Goal: Information Seeking & Learning: Learn about a topic

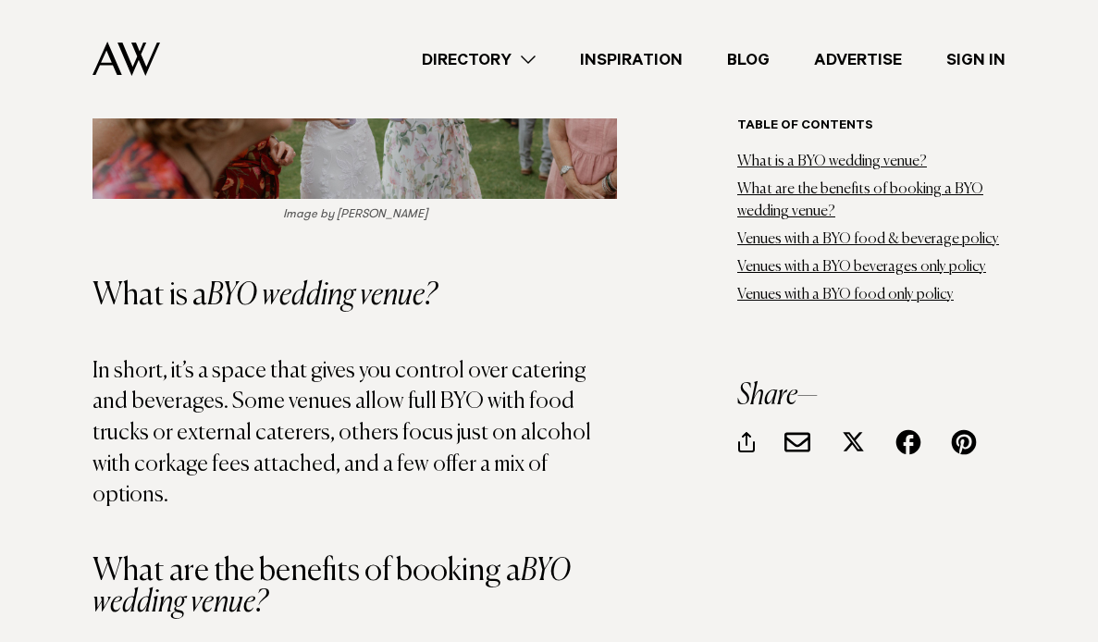
scroll to position [1577, 0]
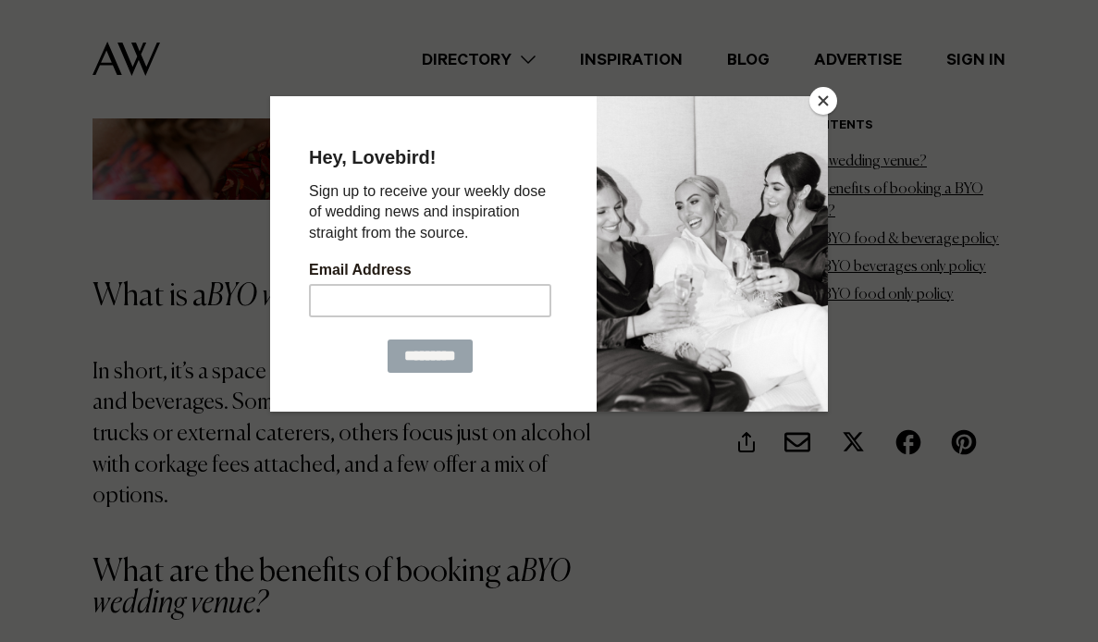
click at [822, 99] on button "Close" at bounding box center [823, 101] width 28 height 28
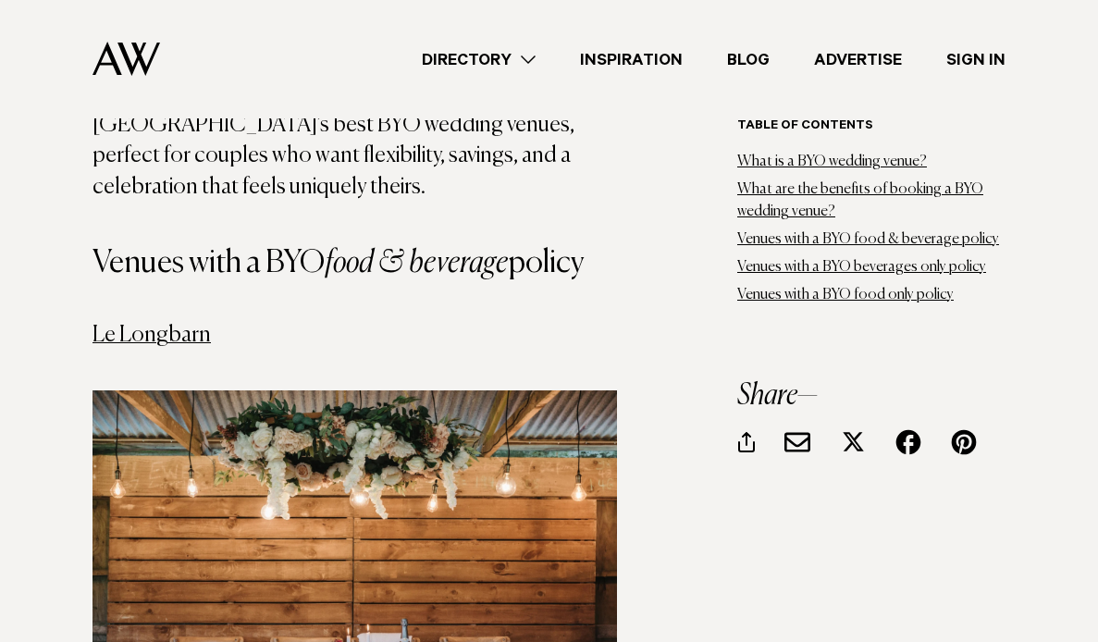
scroll to position [2854, 0]
click at [187, 324] on link "Le Longbarn" at bounding box center [151, 335] width 118 height 22
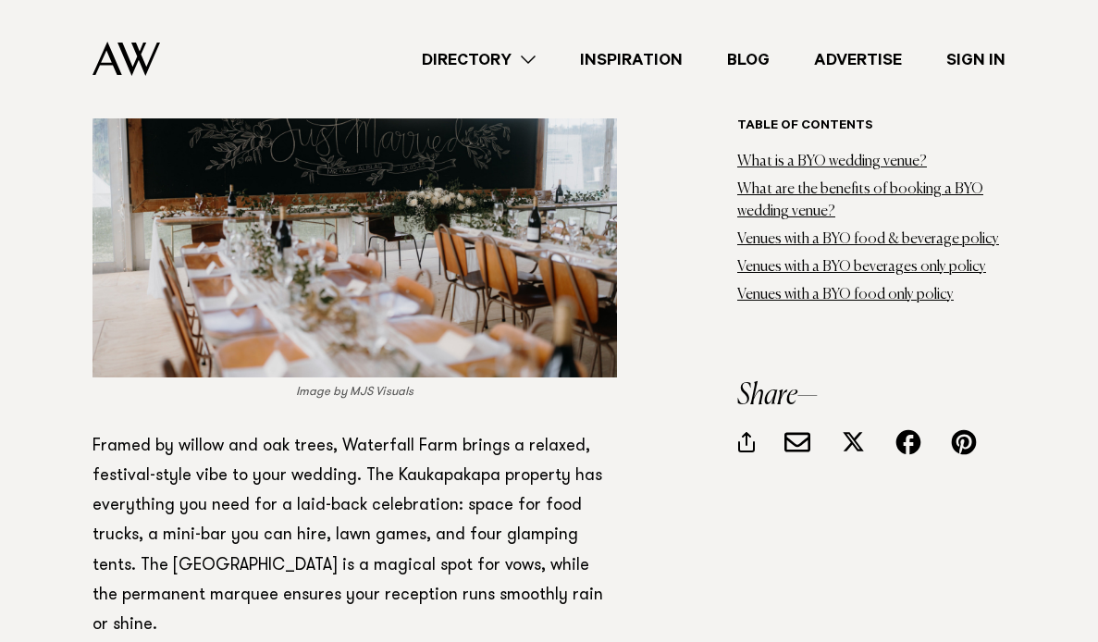
scroll to position [4161, 0]
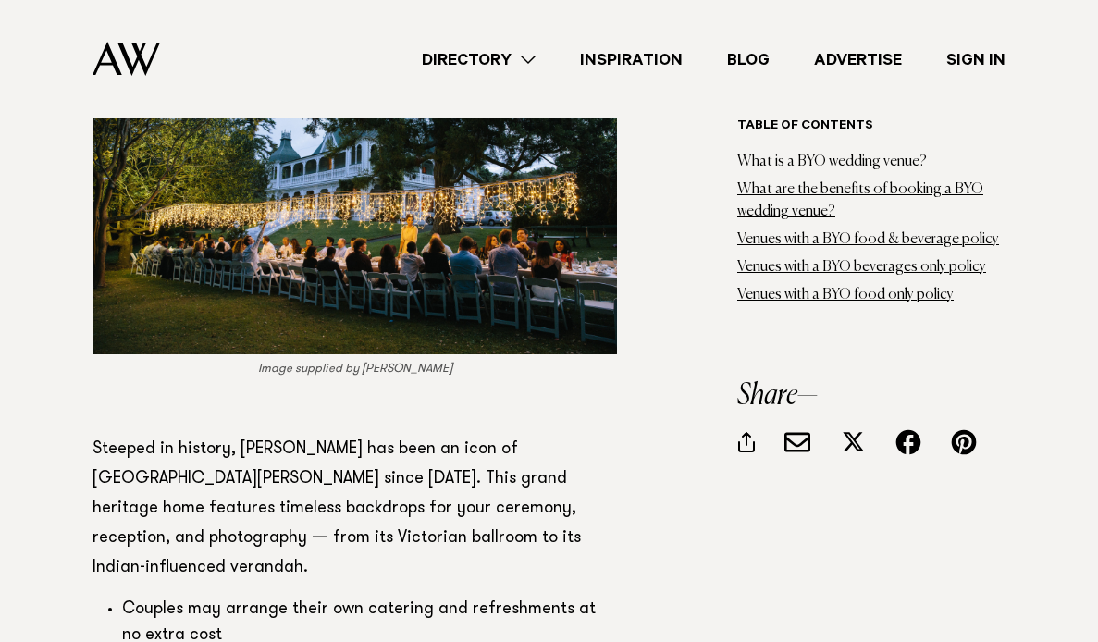
scroll to position [6702, 0]
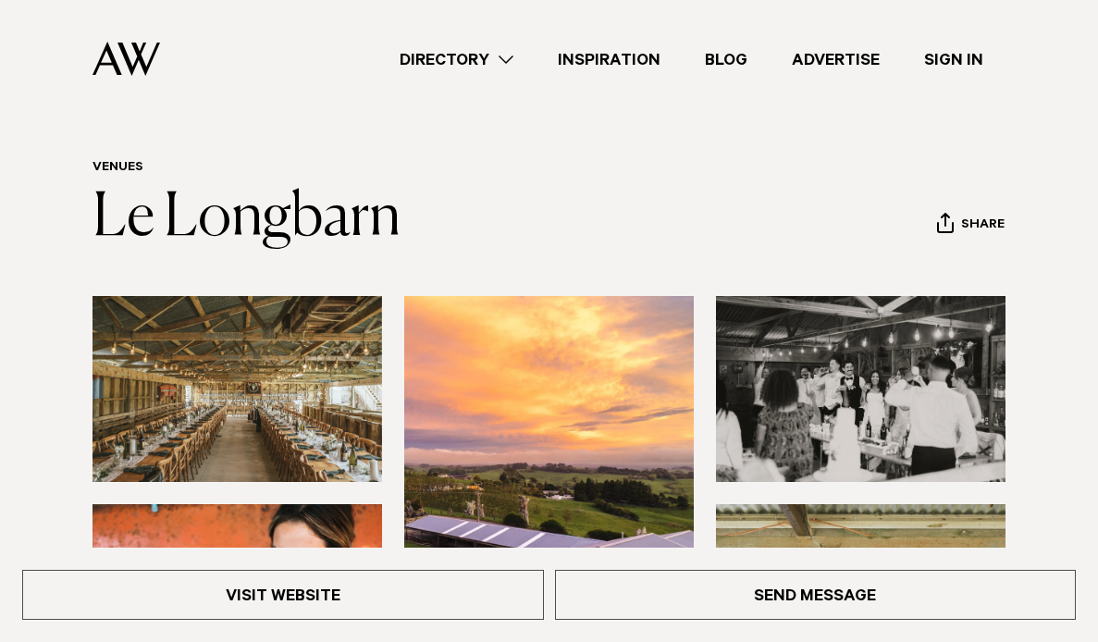
scroll to position [36, 0]
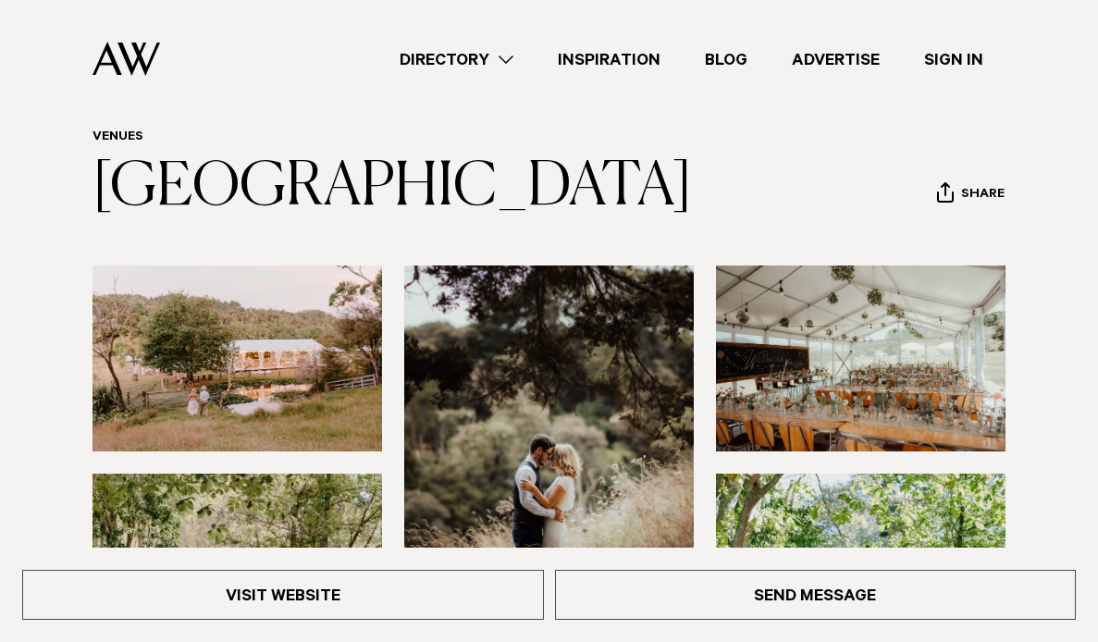
scroll to position [67, 0]
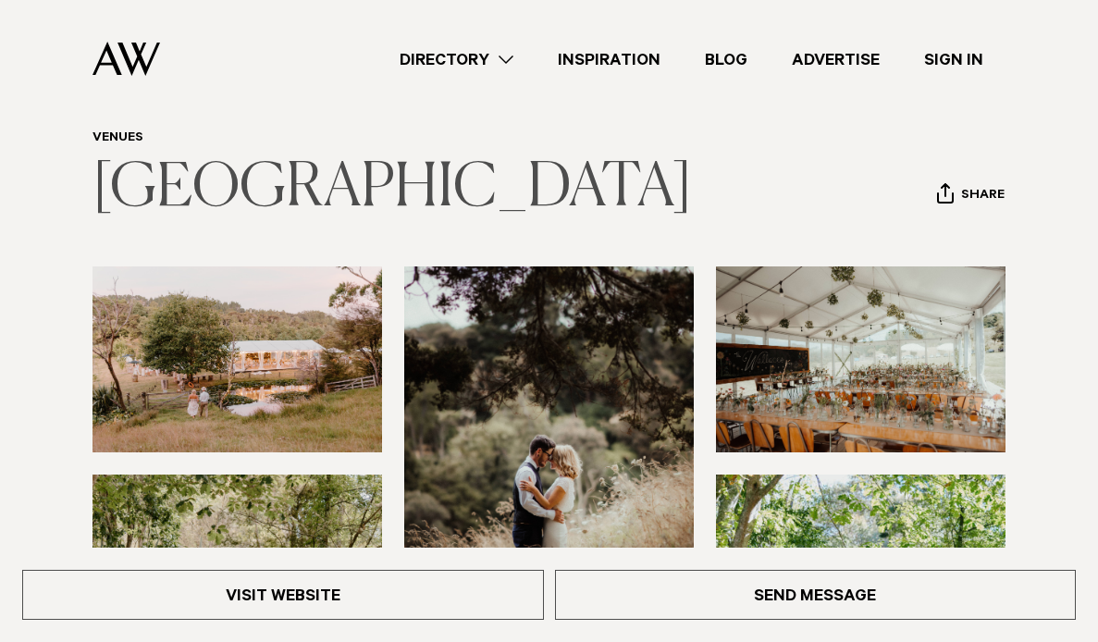
click at [402, 191] on link "[GEOGRAPHIC_DATA]" at bounding box center [391, 188] width 599 height 59
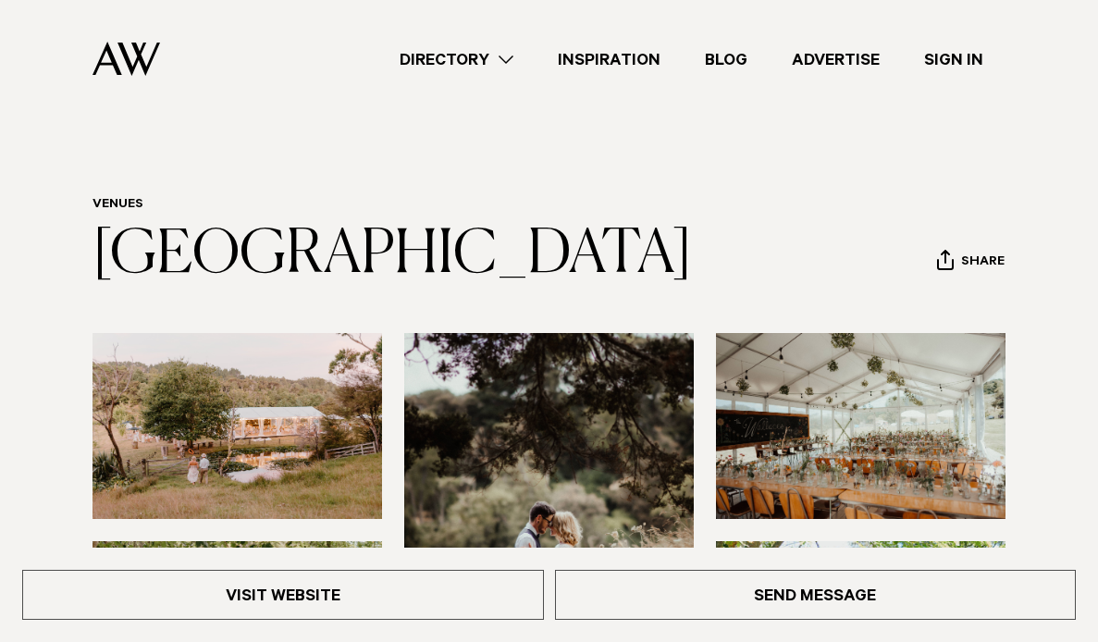
scroll to position [0, 0]
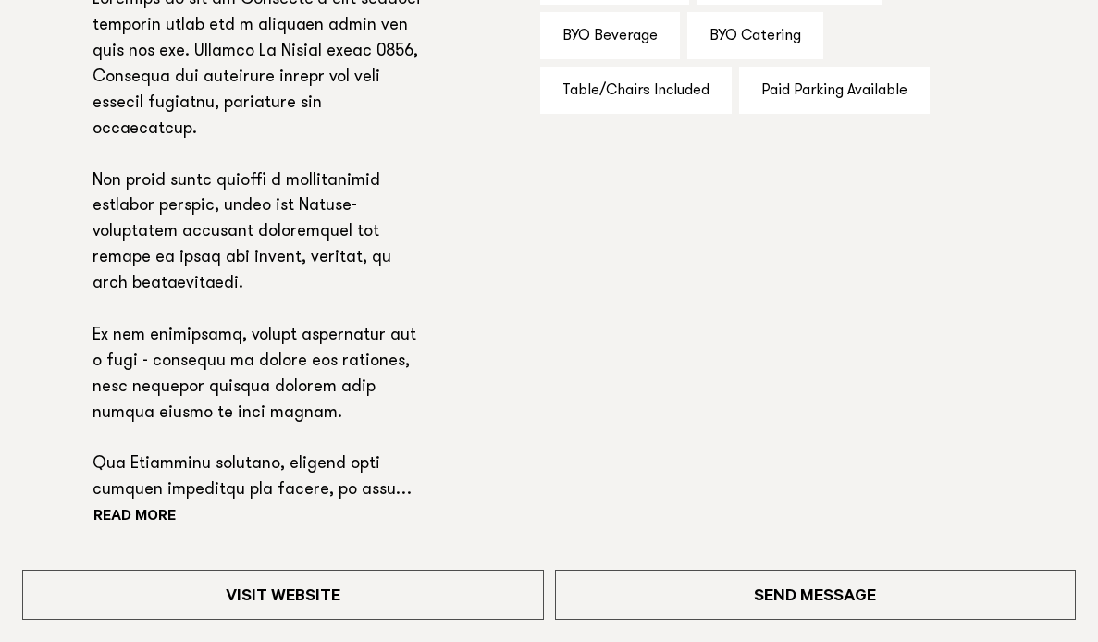
scroll to position [1291, 0]
click at [171, 503] on button "Read more" at bounding box center [175, 517] width 166 height 28
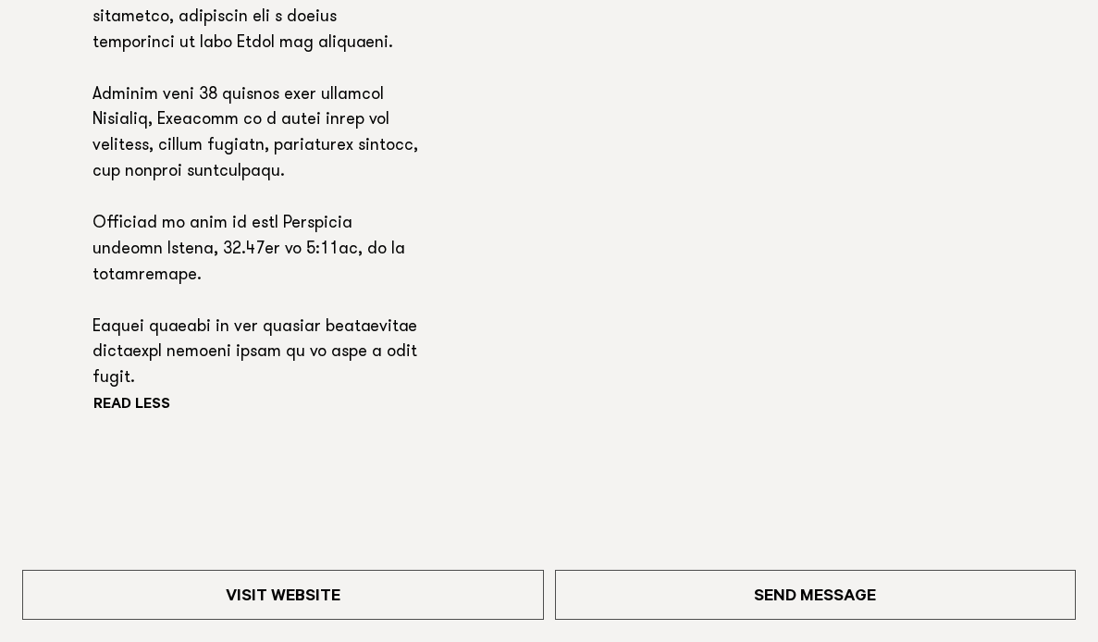
scroll to position [2072, 0]
